Goal: Information Seeking & Learning: Check status

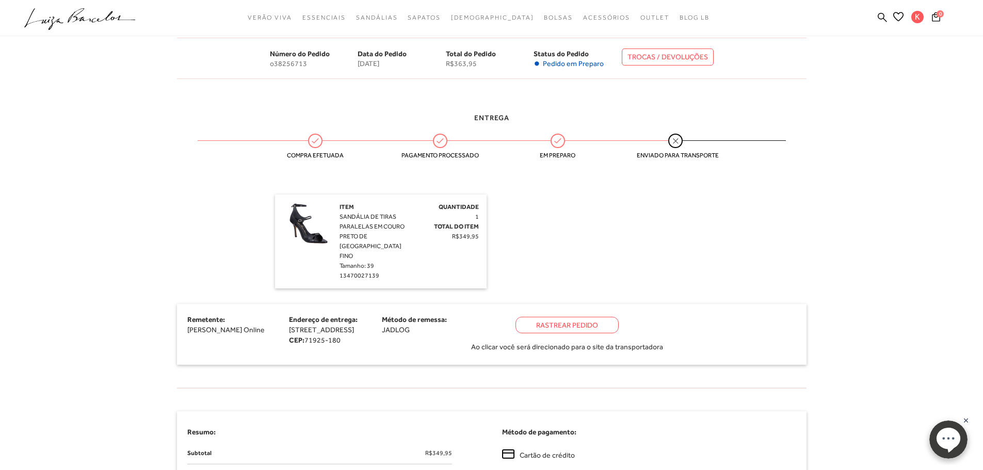
scroll to position [155, 0]
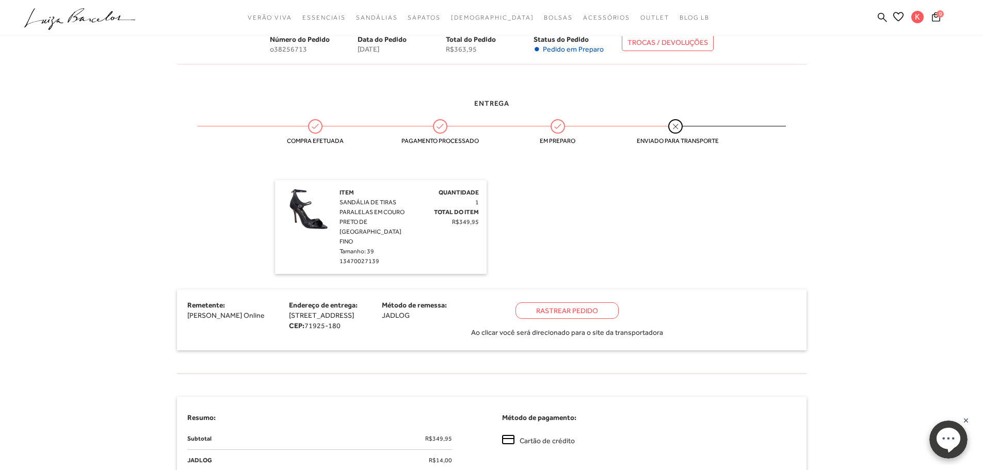
click at [602, 302] on div "Rastrear Pedido" at bounding box center [567, 310] width 103 height 17
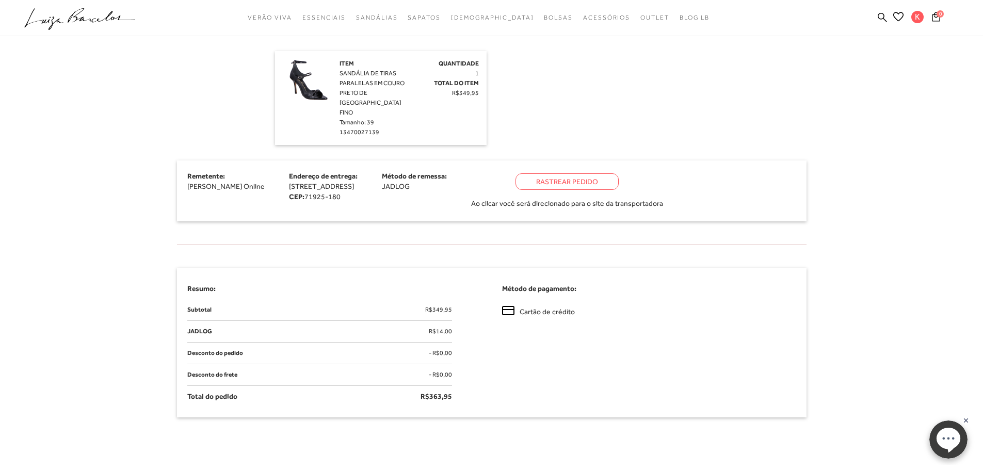
scroll to position [234, 0]
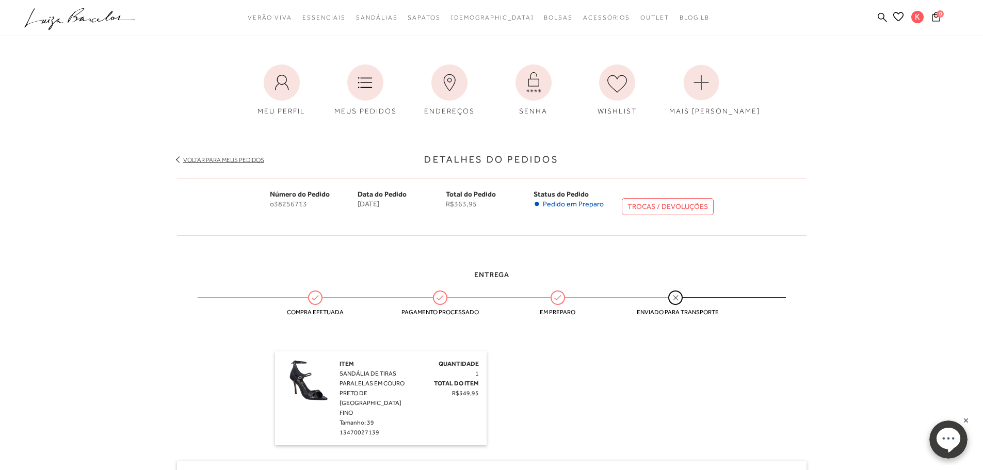
click at [719, 373] on div "Entrega Compra efetuada Pagamento processado Em preparo Enviado para transporte…" at bounding box center [491, 400] width 645 height 292
click at [556, 201] on span "Pedido em Preparo" at bounding box center [573, 204] width 61 height 9
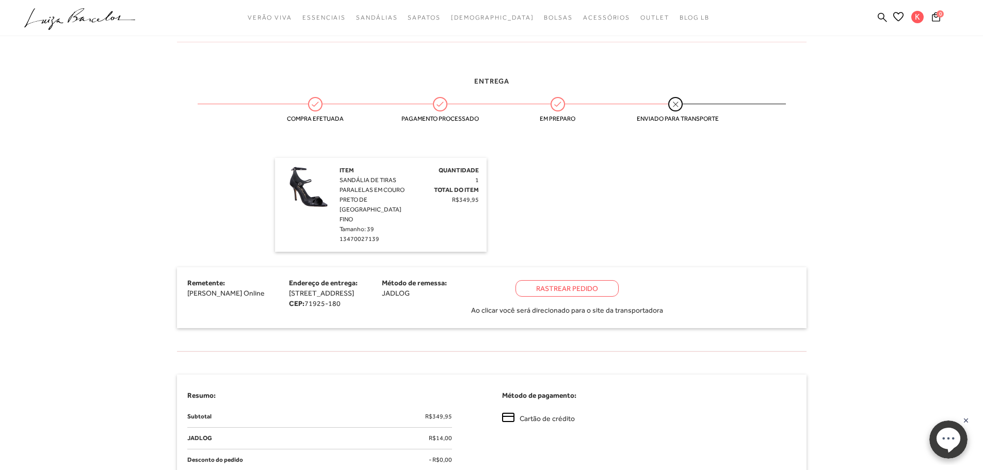
scroll to position [258, 0]
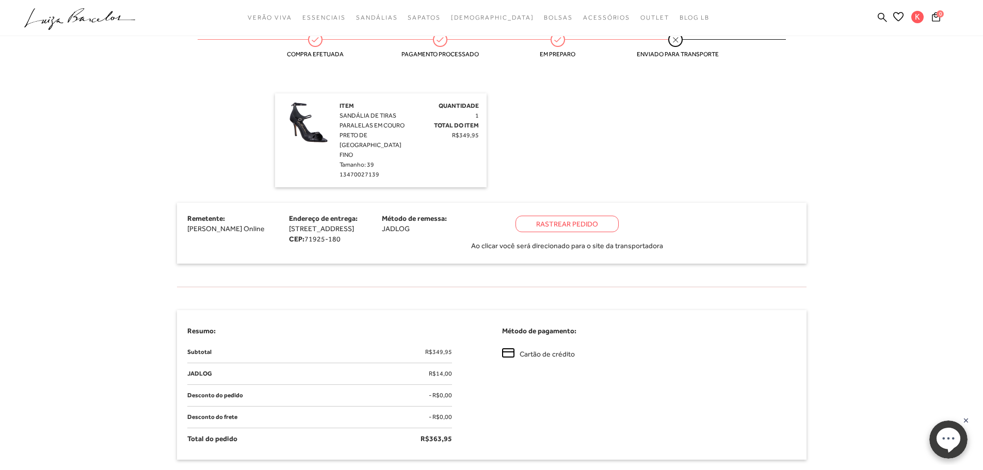
click at [619, 216] on div "Rastrear Pedido" at bounding box center [567, 224] width 103 height 17
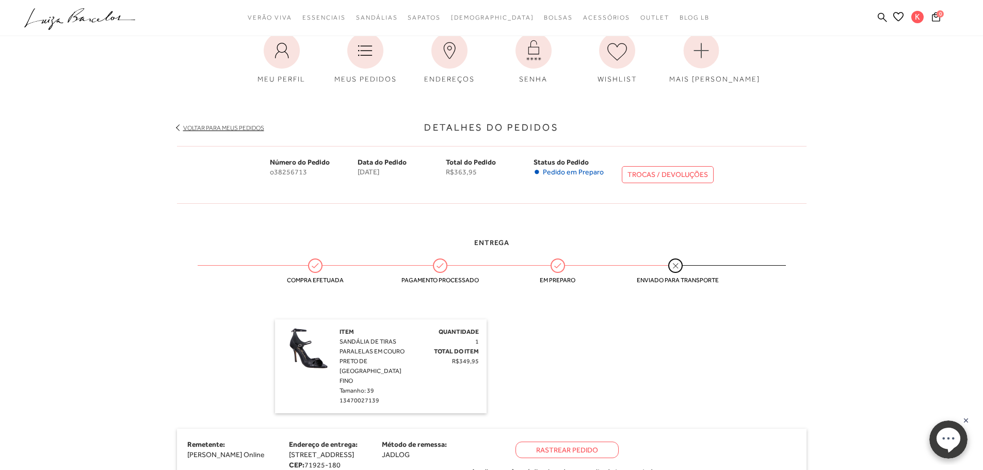
scroll to position [0, 0]
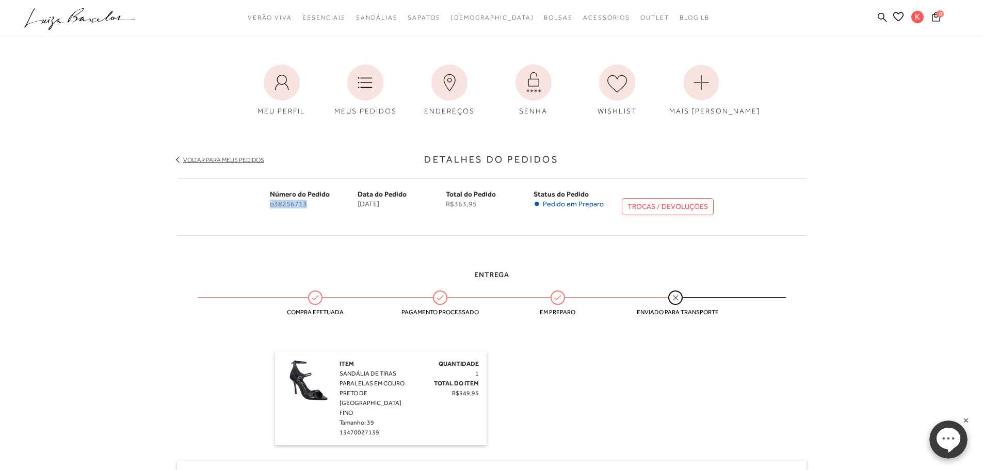
drag, startPoint x: 267, startPoint y: 204, endPoint x: 326, endPoint y: 215, distance: 60.2
click at [326, 215] on div "Número do Pedido o38256713 Data do Pedido [DATE] Total do Pedido R$363,95 Statu…" at bounding box center [492, 207] width 630 height 58
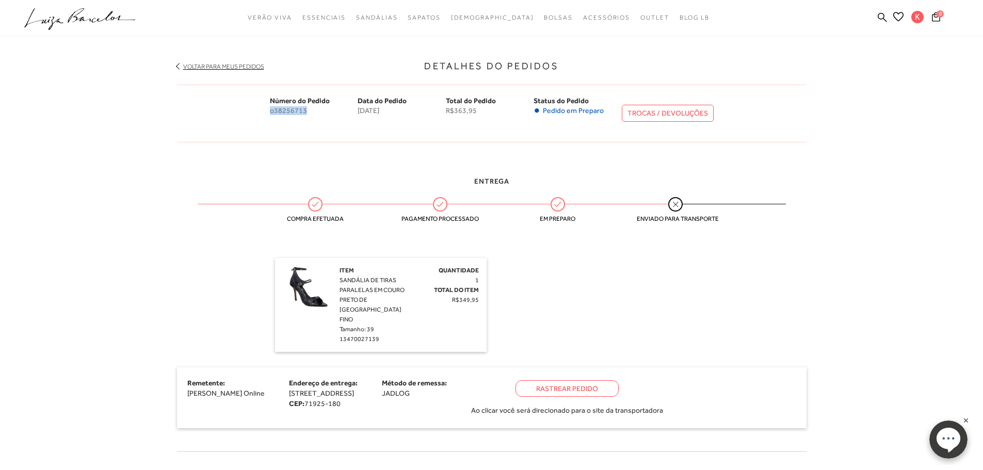
scroll to position [103, 0]
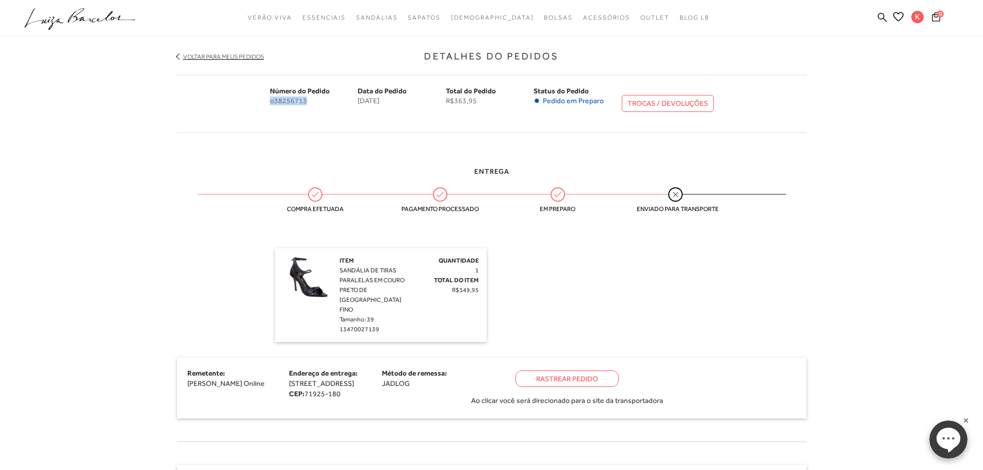
click at [619, 371] on div "Rastrear Pedido" at bounding box center [567, 379] width 103 height 17
